Goal: Task Accomplishment & Management: Complete application form

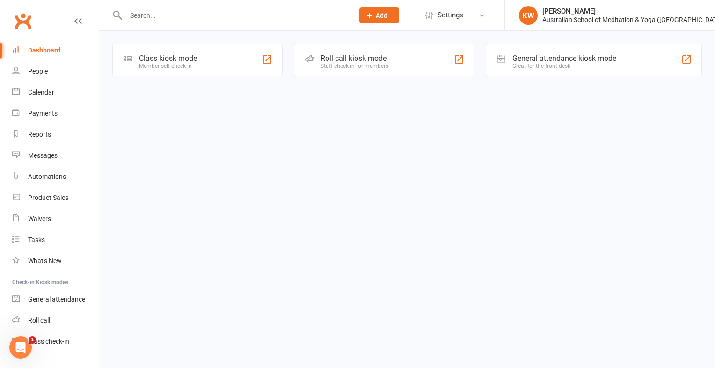
click at [205, 21] on input "text" at bounding box center [235, 15] width 224 height 13
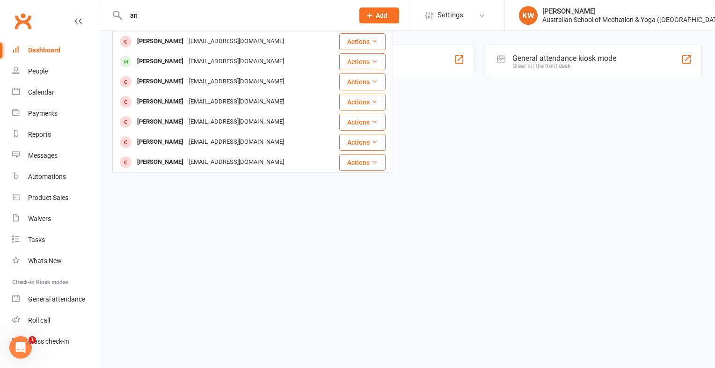
type input "a"
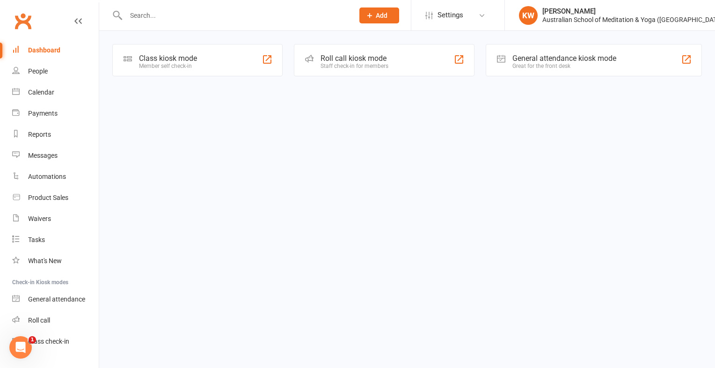
click at [162, 12] on input "text" at bounding box center [235, 15] width 224 height 13
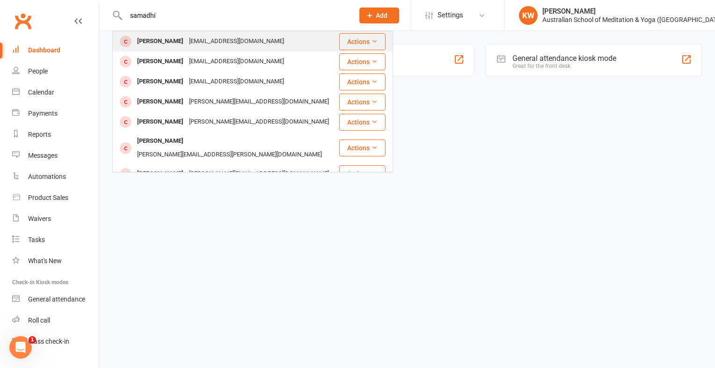
type input "samadhi"
click at [216, 44] on div "[EMAIL_ADDRESS][DOMAIN_NAME]" at bounding box center [236, 42] width 101 height 14
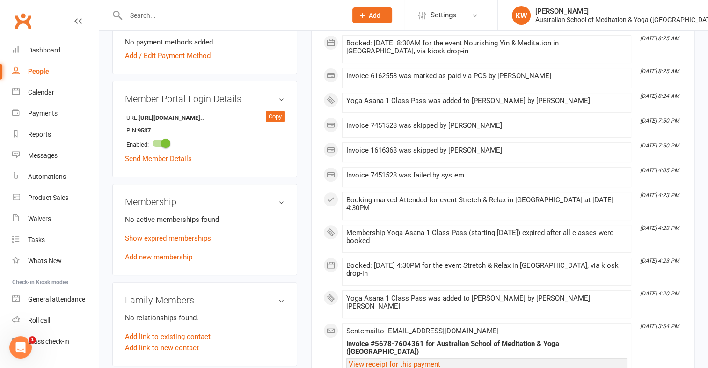
scroll to position [294, 0]
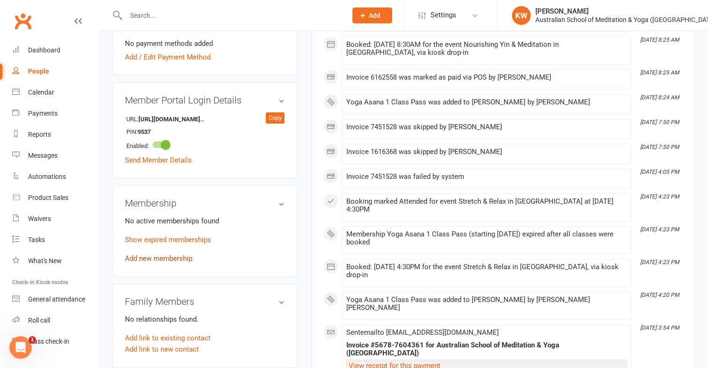
click at [171, 258] on link "Add new membership" at bounding box center [158, 258] width 67 height 8
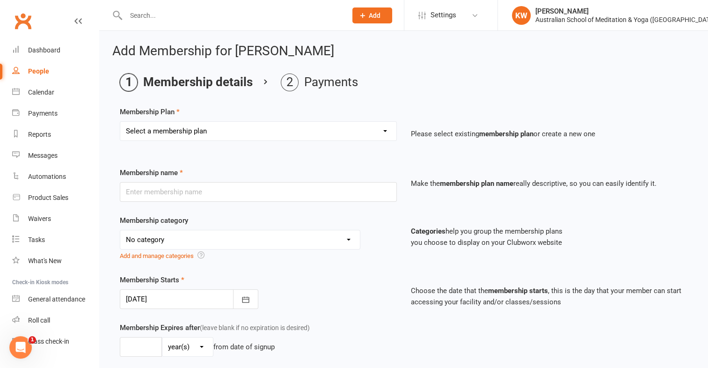
click at [286, 137] on select "Select a membership plan First Time Intro Offer (1 month Unlimited Meditation &…" at bounding box center [258, 131] width 276 height 19
select select "4"
click at [120, 122] on select "Select a membership plan First Time Intro Offer (1 month Unlimited Meditation &…" at bounding box center [258, 131] width 276 height 19
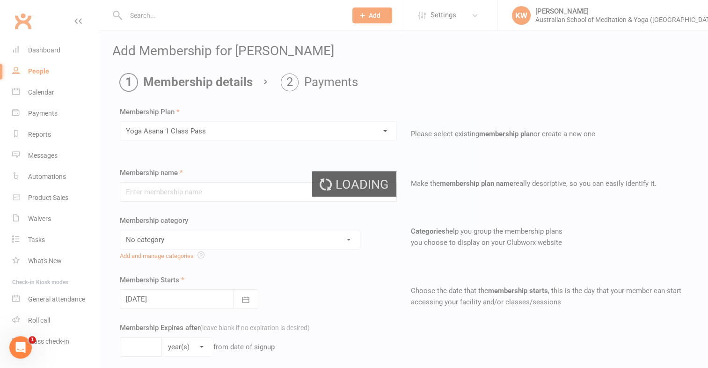
type input "Yoga Asana 1 Class Pass"
select select "4"
type input "3"
select select "2"
type input "1"
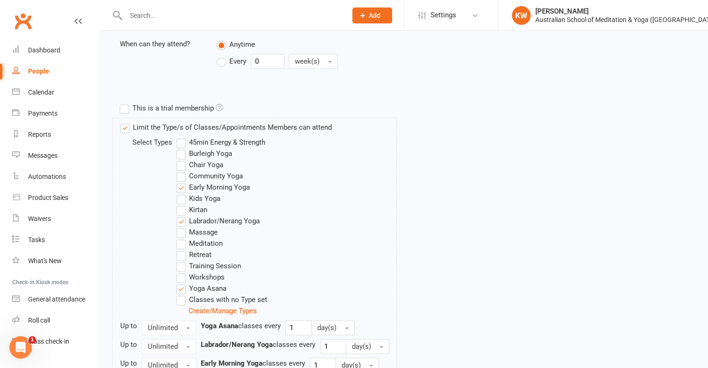
scroll to position [477, 0]
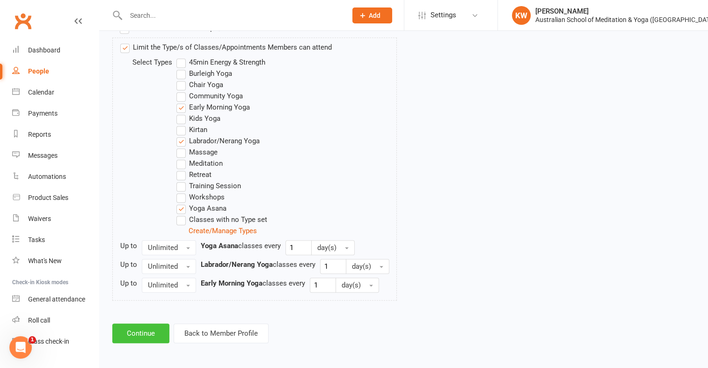
click at [145, 336] on button "Continue" at bounding box center [140, 333] width 57 height 20
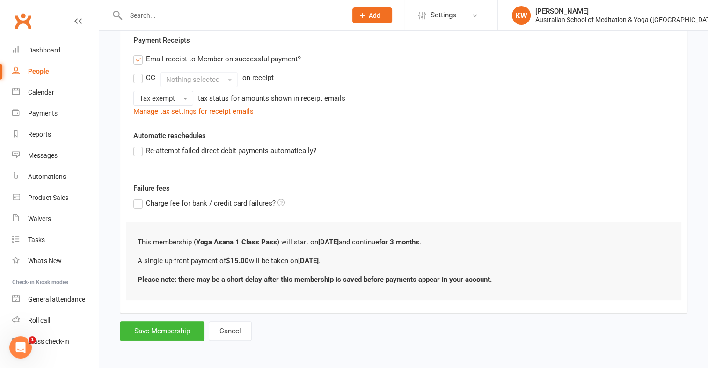
scroll to position [178, 0]
click at [154, 322] on button "Save Membership" at bounding box center [162, 331] width 85 height 20
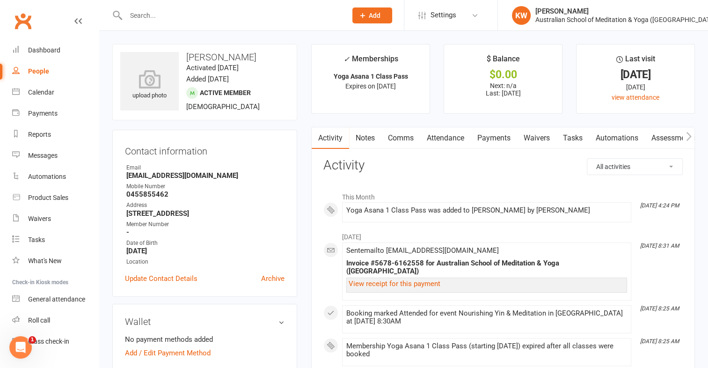
click at [495, 130] on link "Payments" at bounding box center [493, 138] width 46 height 22
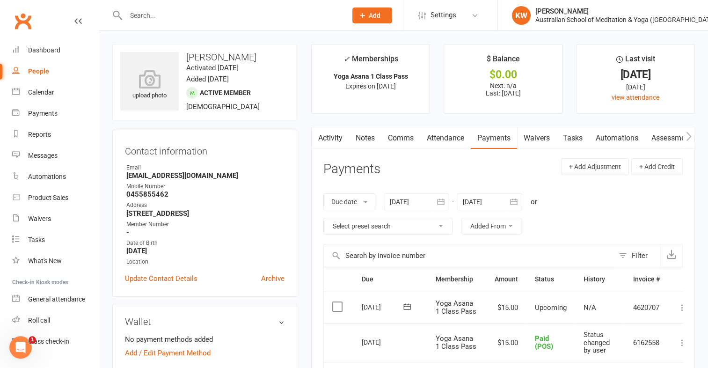
click at [678, 305] on icon at bounding box center [681, 307] width 9 height 9
click at [657, 343] on link "Mark as Paid (POS)" at bounding box center [640, 344] width 93 height 19
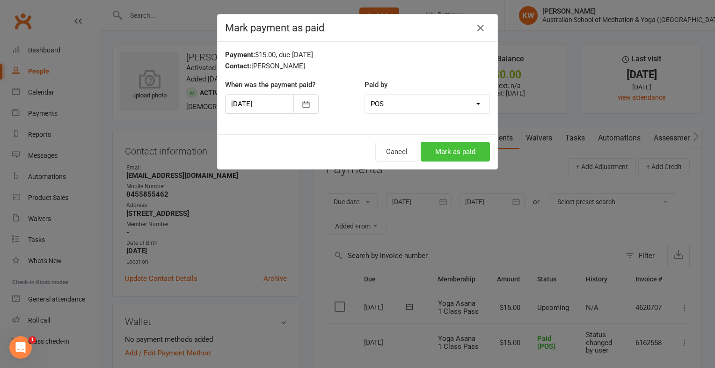
click at [463, 144] on button "Mark as paid" at bounding box center [454, 152] width 69 height 20
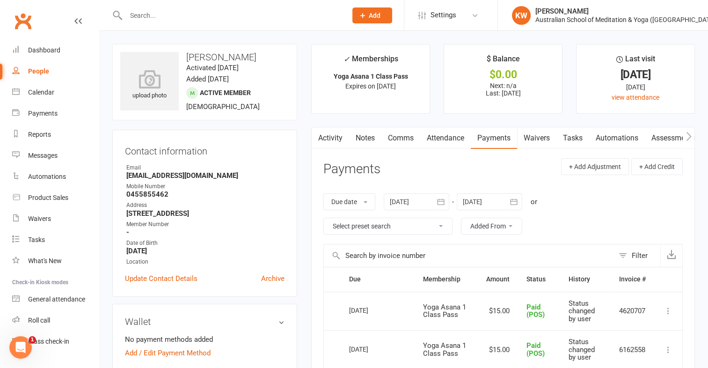
click at [293, 13] on input "text" at bounding box center [231, 15] width 217 height 13
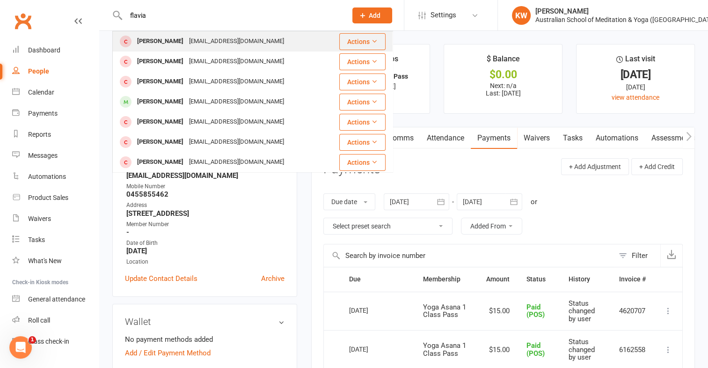
type input "flavia"
click at [251, 43] on div "[PERSON_NAME] [EMAIL_ADDRESS][PERSON_NAME][DOMAIN_NAME]" at bounding box center [220, 41] width 214 height 19
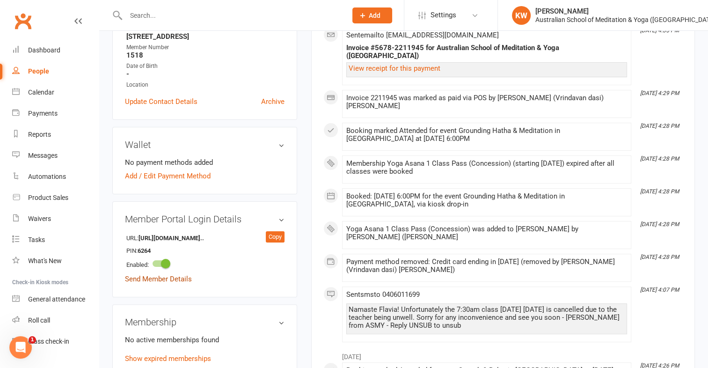
scroll to position [283, 0]
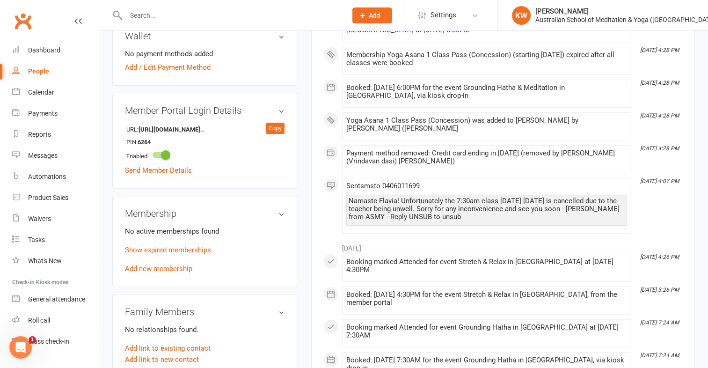
click at [171, 274] on div "No active memberships found Show expired memberships Add new membership" at bounding box center [204, 249] width 159 height 49
click at [172, 273] on link "Add new membership" at bounding box center [158, 268] width 67 height 8
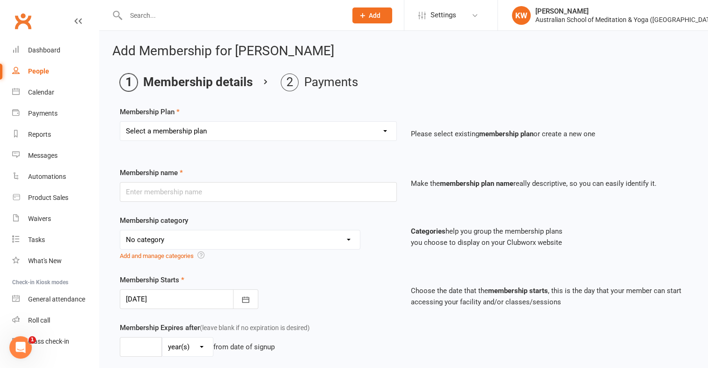
click at [281, 128] on select "Select a membership plan First Time Intro Offer (1 month Unlimited Meditation &…" at bounding box center [258, 131] width 276 height 19
select select "5"
click at [120, 122] on select "Select a membership plan First Time Intro Offer (1 month Unlimited Meditation &…" at bounding box center [258, 131] width 276 height 19
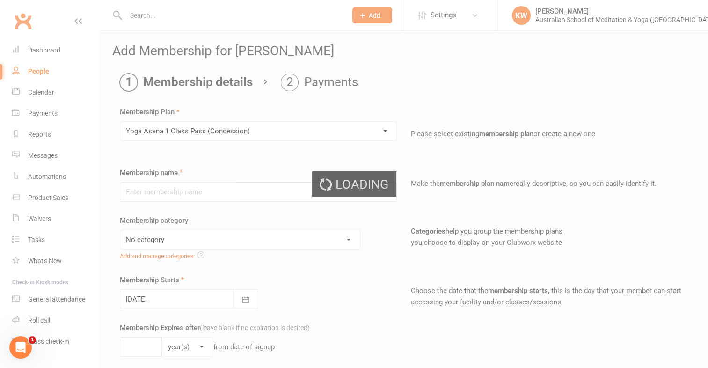
type input "Yoga Asana 1 Class Pass (Concession)"
select select "4"
type input "3"
select select "2"
type input "1"
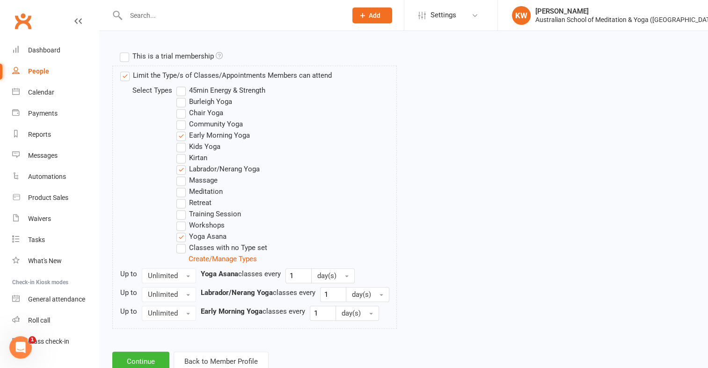
scroll to position [477, 0]
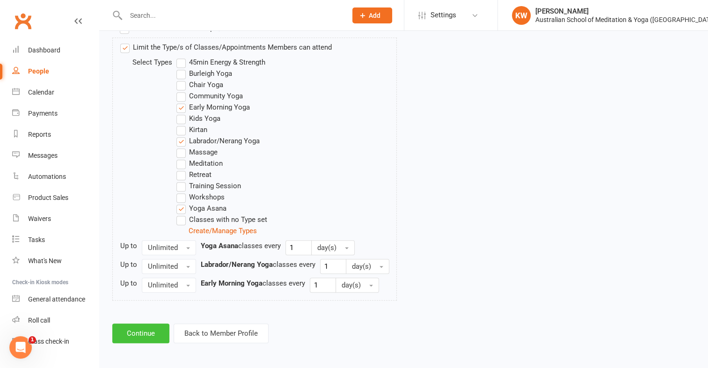
click at [133, 323] on button "Continue" at bounding box center [140, 333] width 57 height 20
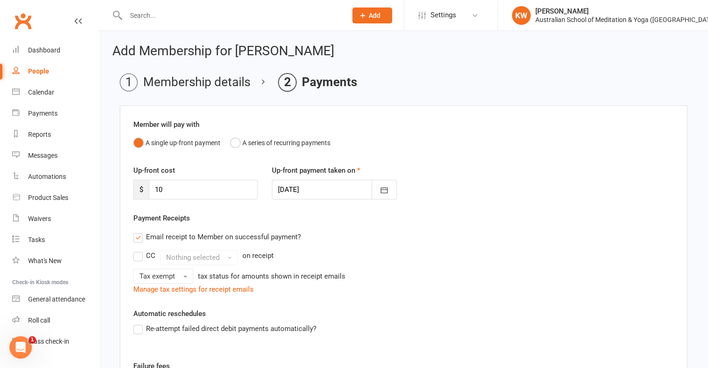
scroll to position [178, 0]
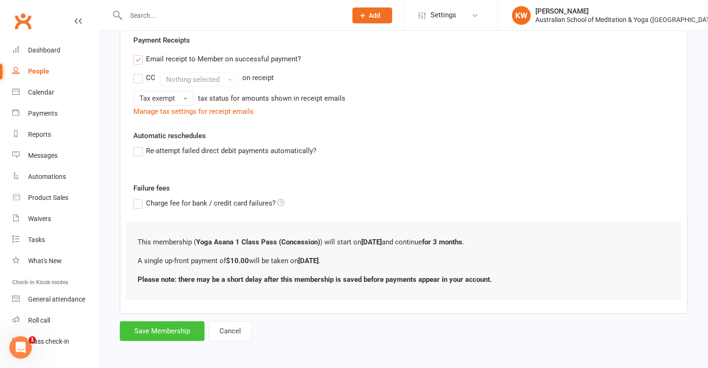
click at [138, 321] on button "Save Membership" at bounding box center [162, 331] width 85 height 20
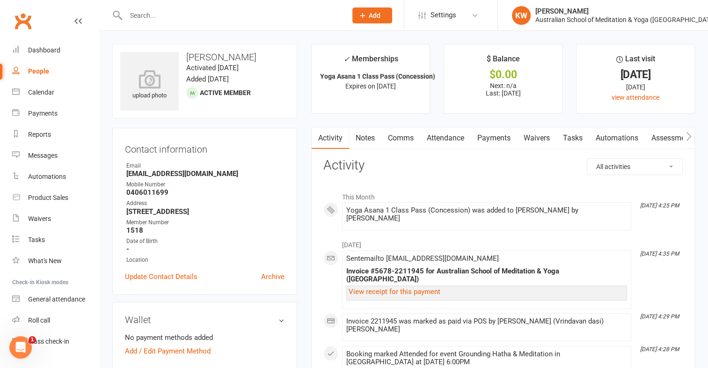
click at [506, 135] on link "Payments" at bounding box center [493, 138] width 46 height 22
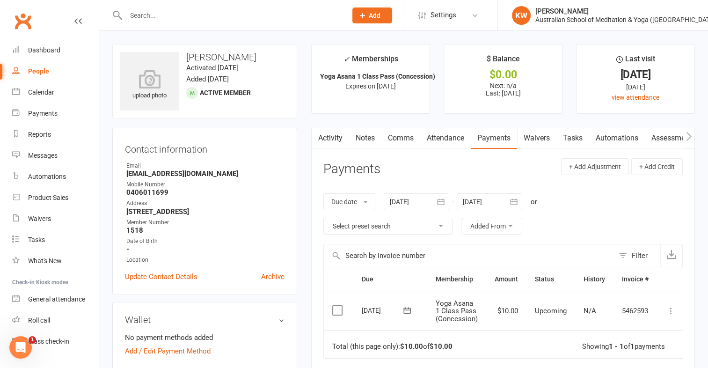
click at [675, 310] on button at bounding box center [670, 310] width 11 height 11
click at [648, 345] on link "Mark as Paid (POS)" at bounding box center [629, 347] width 93 height 19
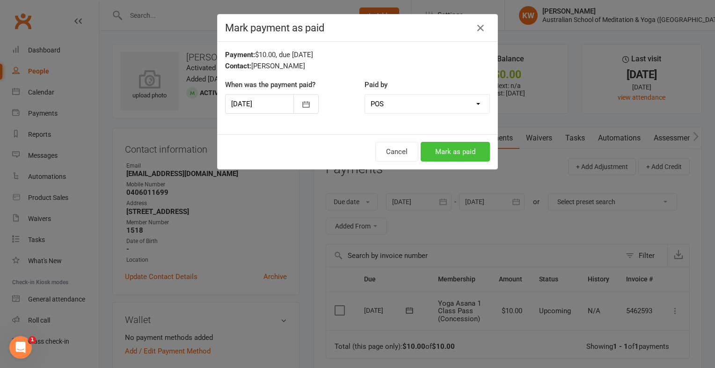
click at [468, 150] on button "Mark as paid" at bounding box center [454, 152] width 69 height 20
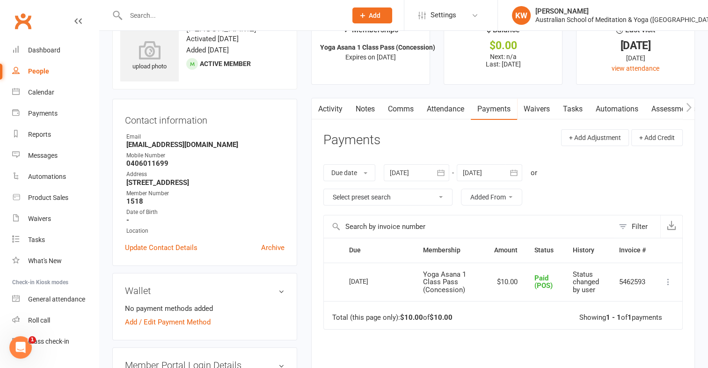
scroll to position [22, 0]
